Goal: Find specific page/section

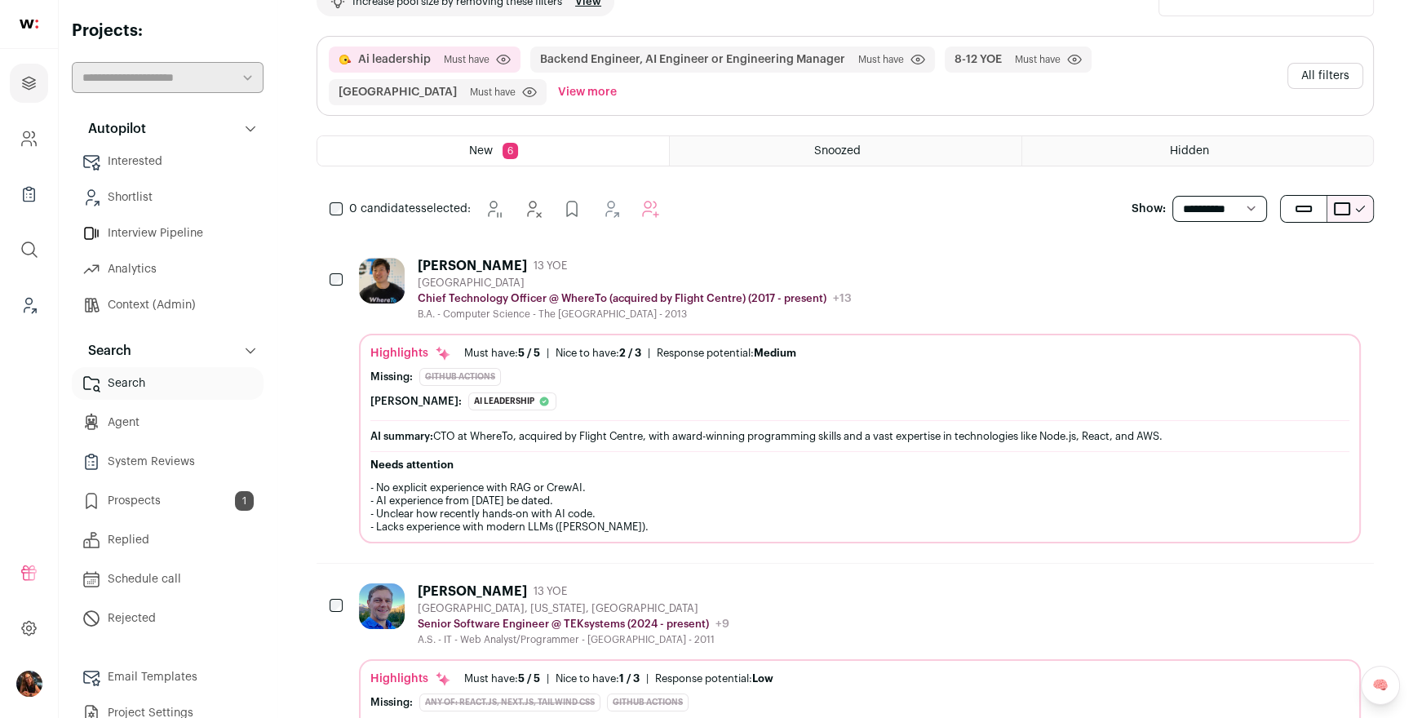
scroll to position [16, 0]
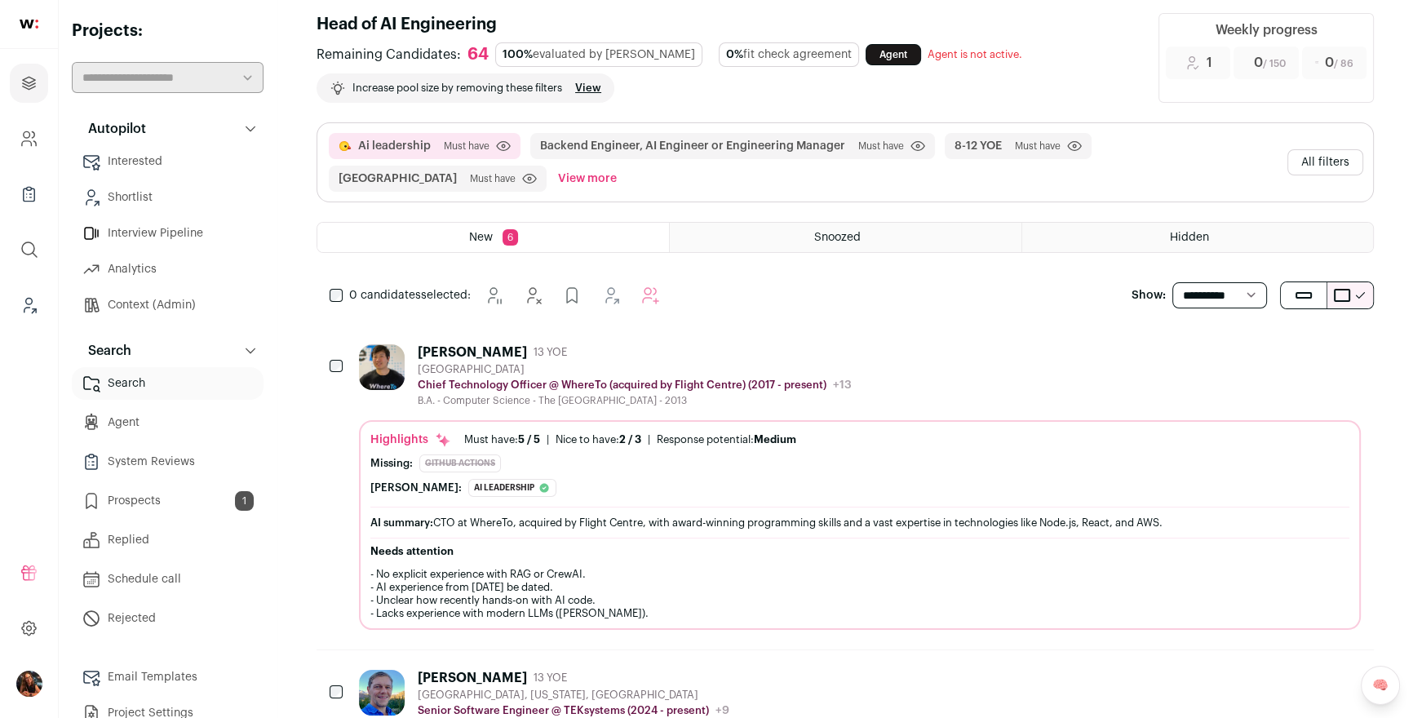
click at [477, 149] on span "Must have" at bounding box center [467, 145] width 46 height 13
click at [1280, 153] on div "Ai leadership Must have Click to disable/enable criteria Backend Engineer, AI E…" at bounding box center [803, 162] width 953 height 59
drag, startPoint x: 1369, startPoint y: 156, endPoint x: 1358, endPoint y: 157, distance: 10.6
click at [1368, 156] on div "Ai leadership Must have Click to disable/enable criteria Backend Engineer, AI E…" at bounding box center [844, 162] width 1055 height 78
click at [1353, 158] on button "All filters" at bounding box center [1325, 162] width 76 height 26
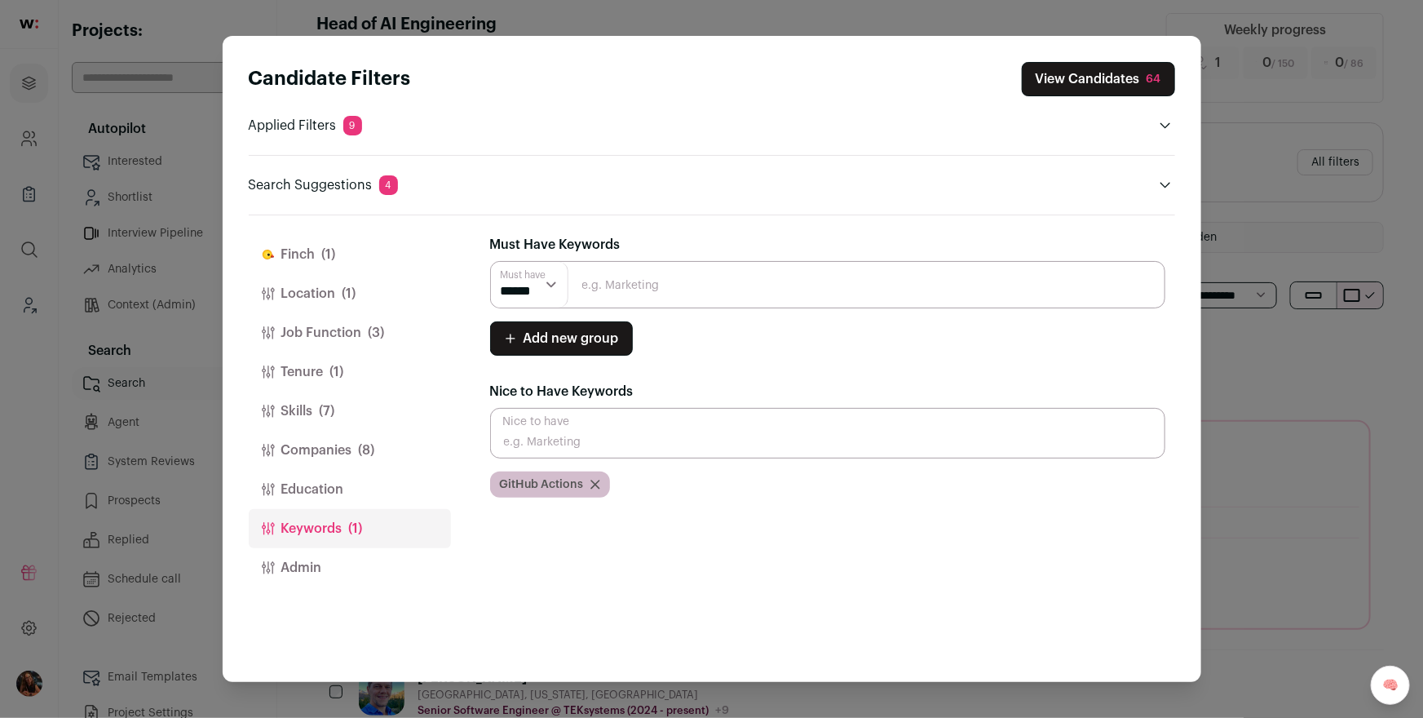
click at [347, 408] on button "Skills (7)" at bounding box center [350, 411] width 202 height 39
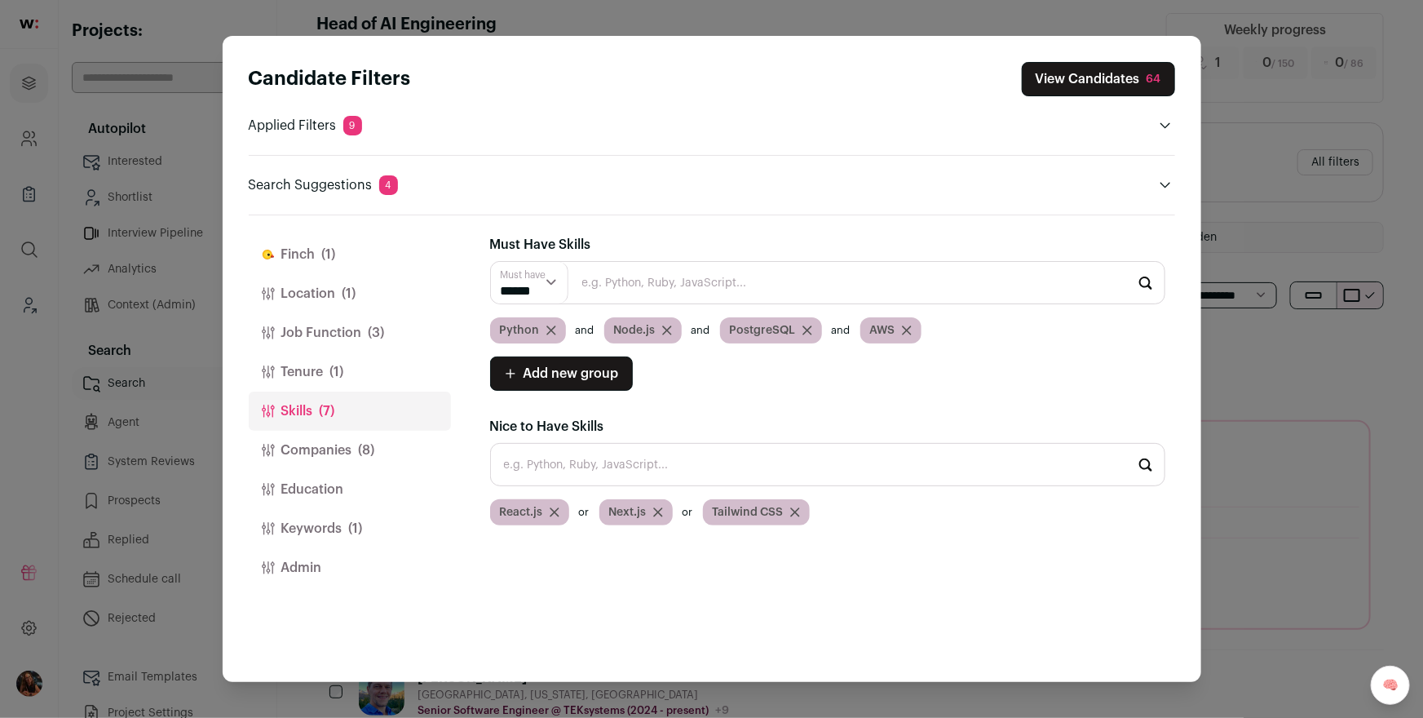
click at [293, 445] on button "Companies (8)" at bounding box center [350, 450] width 202 height 39
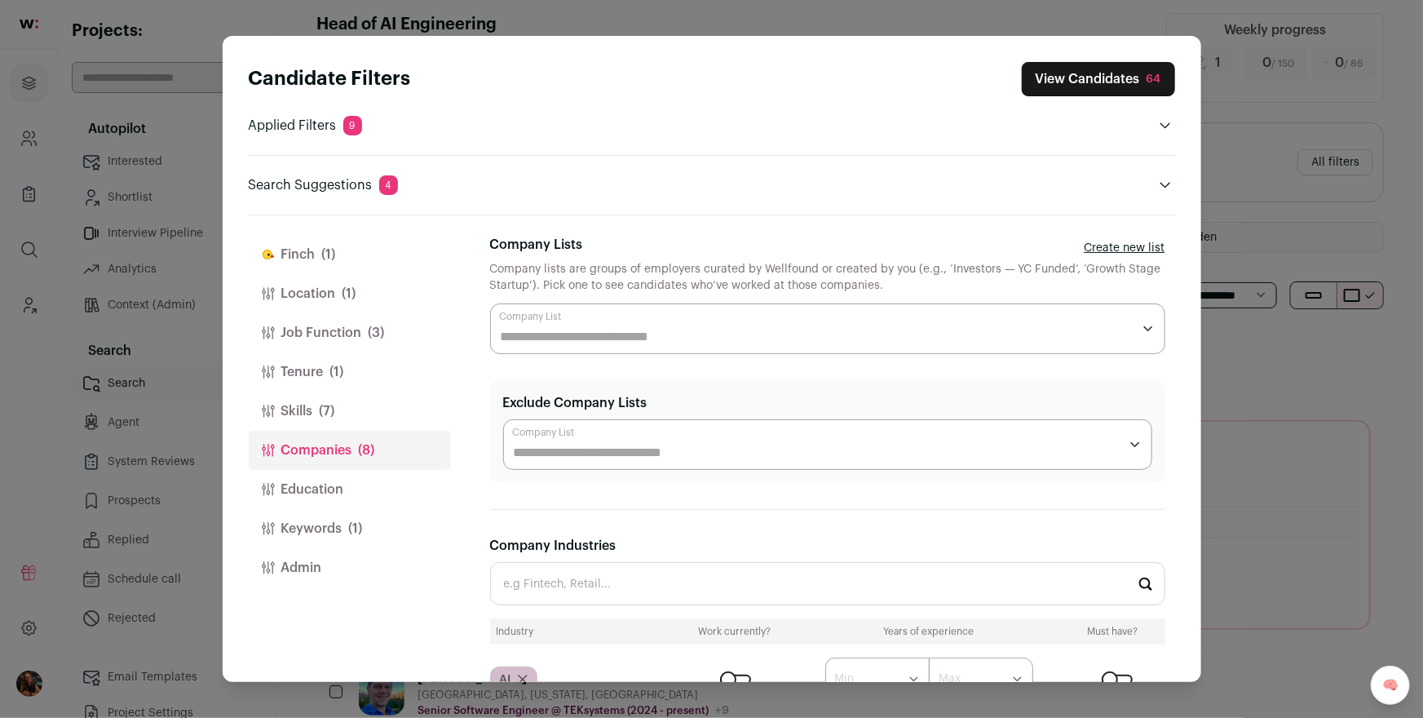
click at [294, 497] on button "Education" at bounding box center [350, 489] width 202 height 39
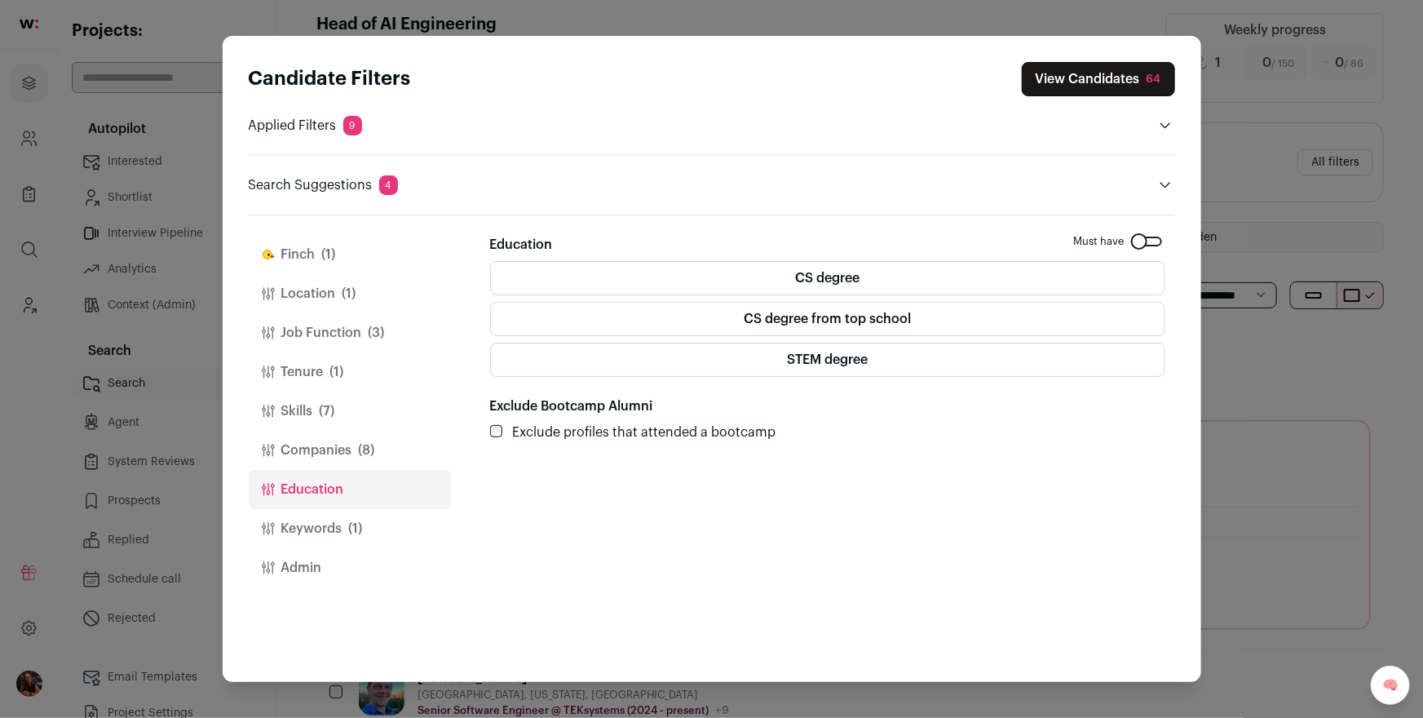
click at [303, 529] on button "Keywords (1)" at bounding box center [350, 528] width 202 height 39
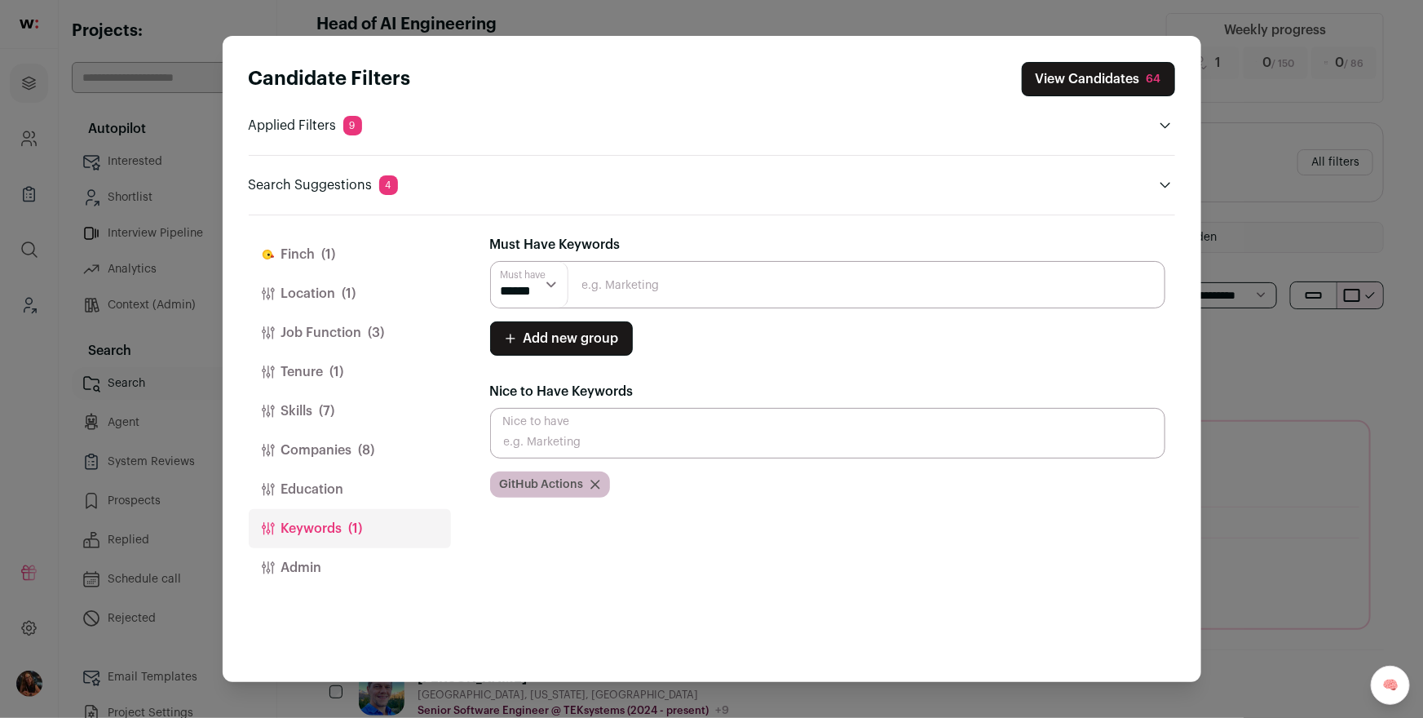
click at [302, 567] on button "Admin" at bounding box center [350, 567] width 202 height 39
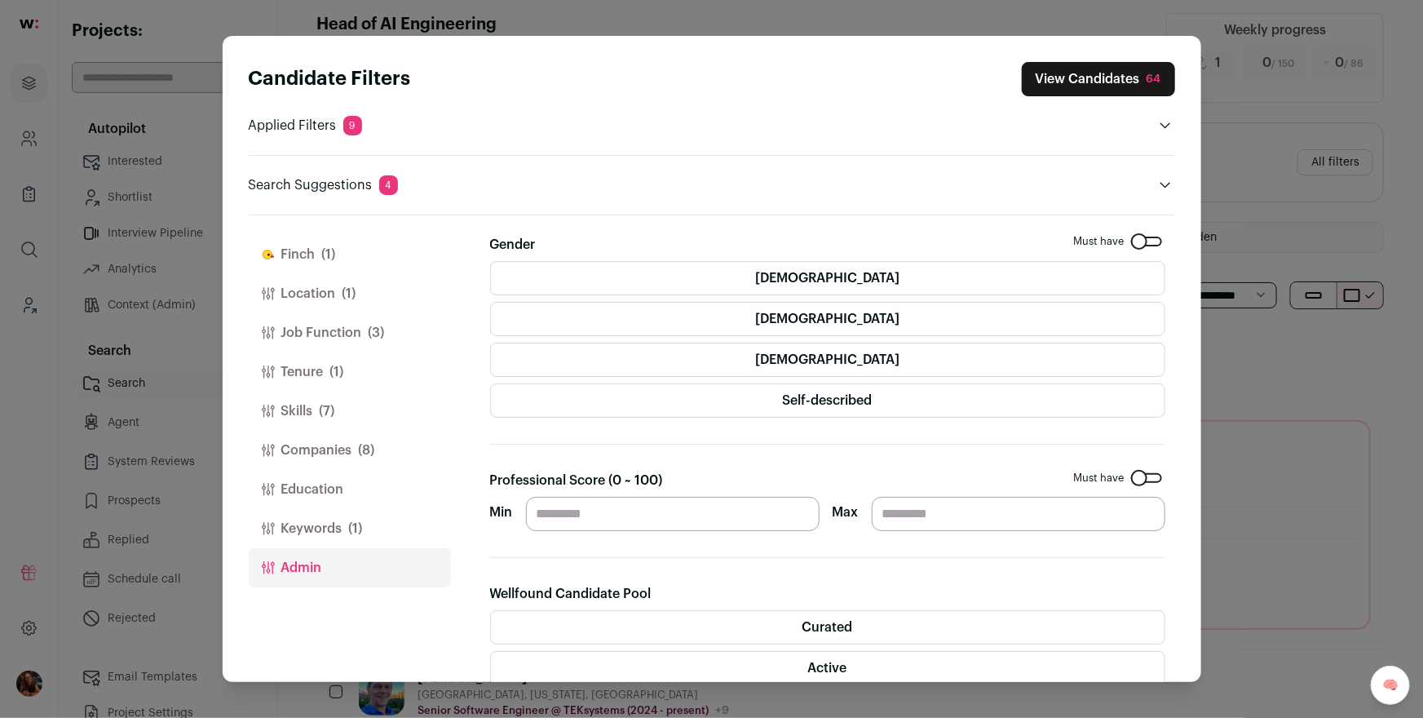
click at [304, 492] on button "Education" at bounding box center [350, 489] width 202 height 39
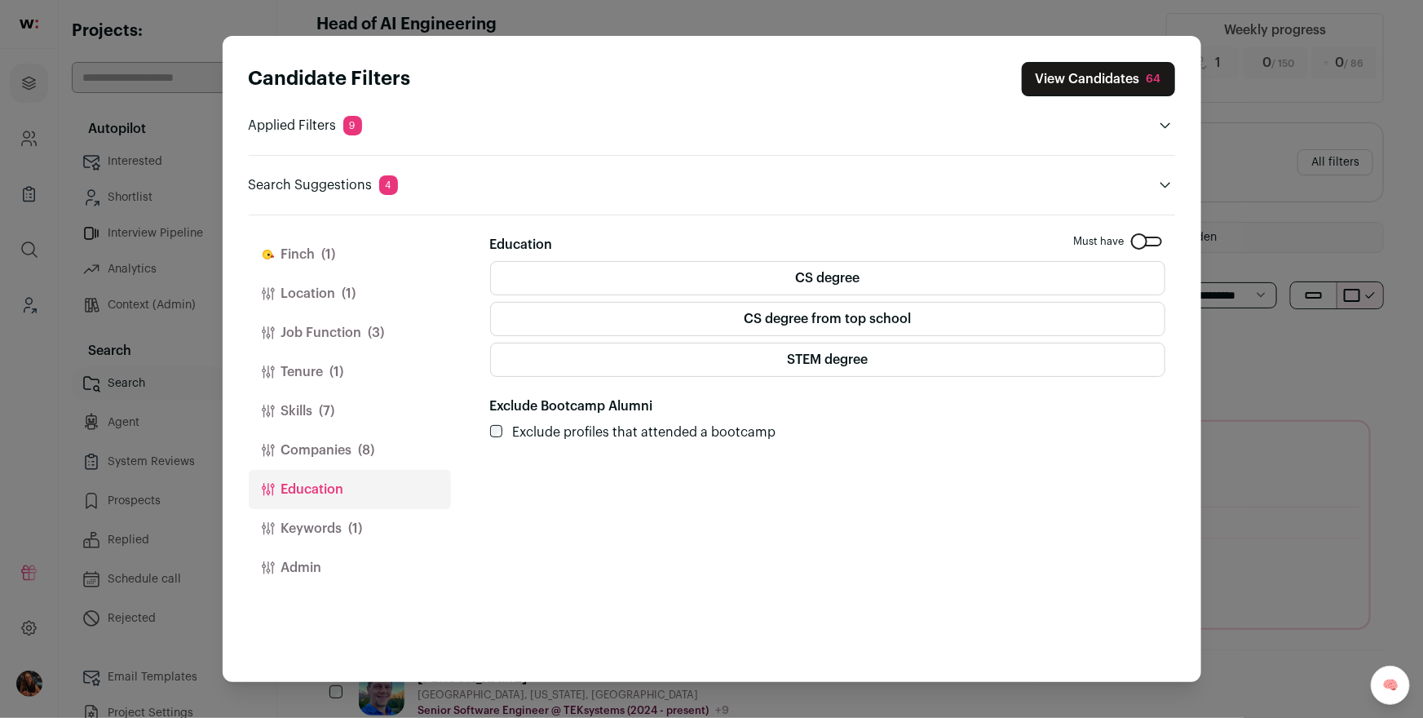
click at [338, 245] on button "[PERSON_NAME] (1)" at bounding box center [350, 254] width 202 height 39
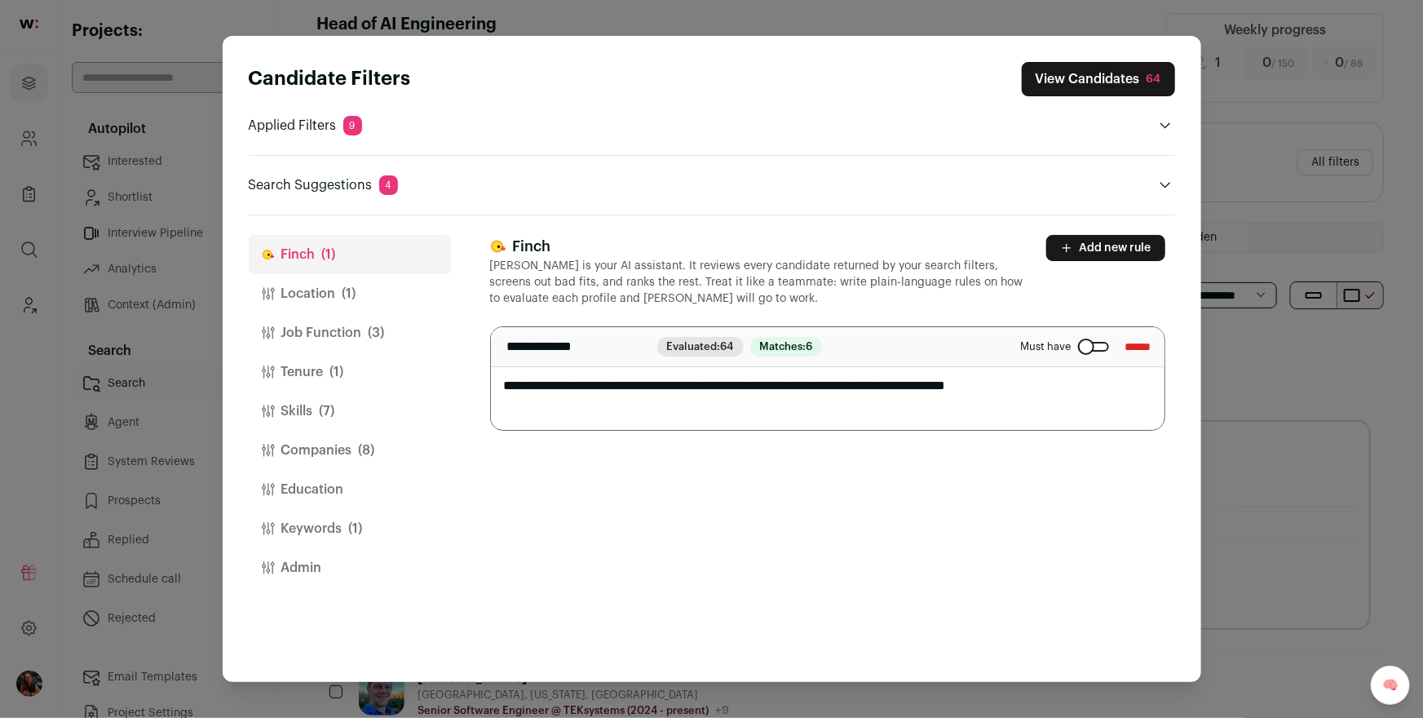
click at [1316, 232] on div "Candidate Filters View Candidates 64 Applied Filters 9 Ai leadership Must have …" at bounding box center [711, 359] width 1423 height 718
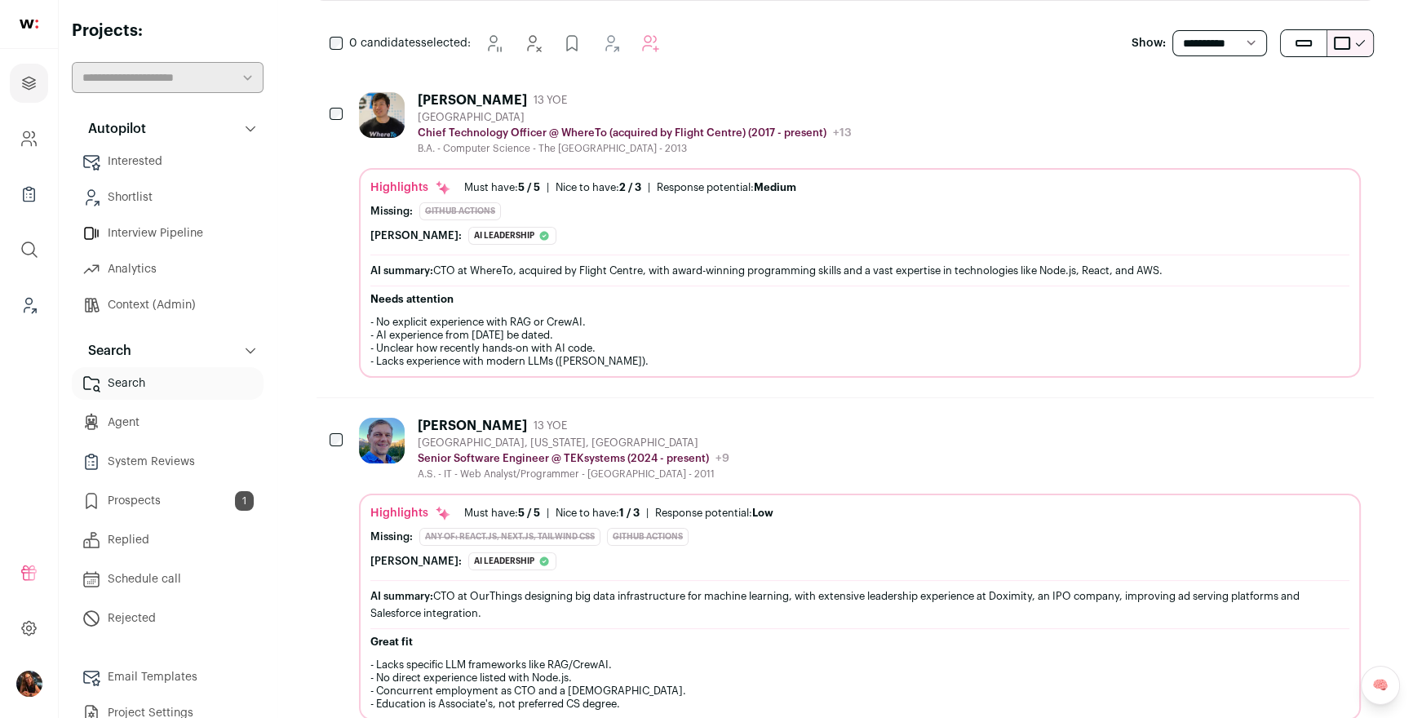
scroll to position [347, 0]
